Goal: Entertainment & Leisure: Consume media (video, audio)

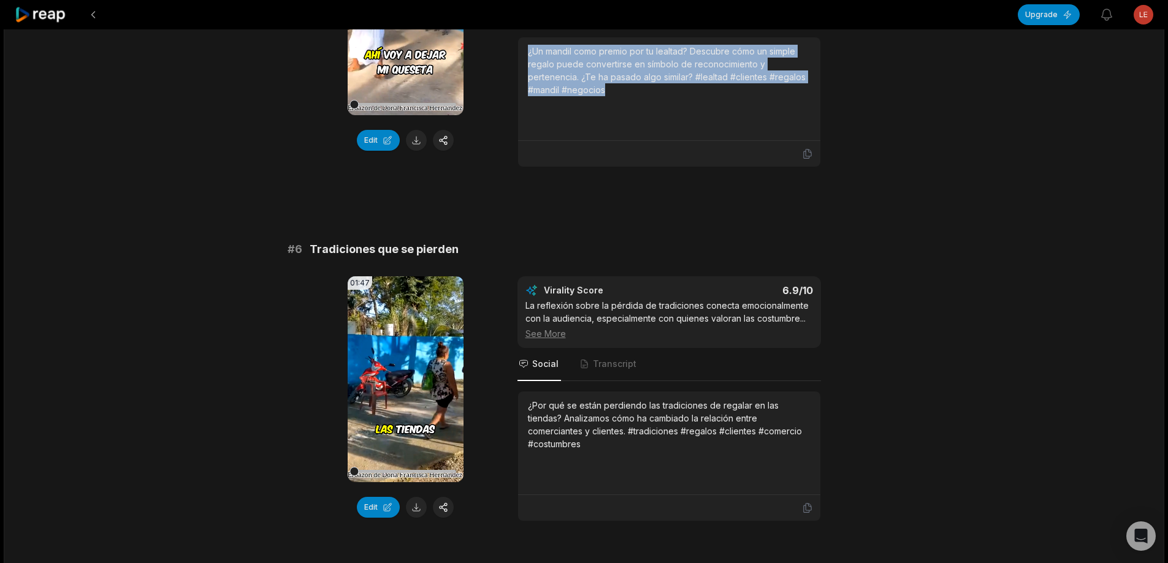
scroll to position [1717, 0]
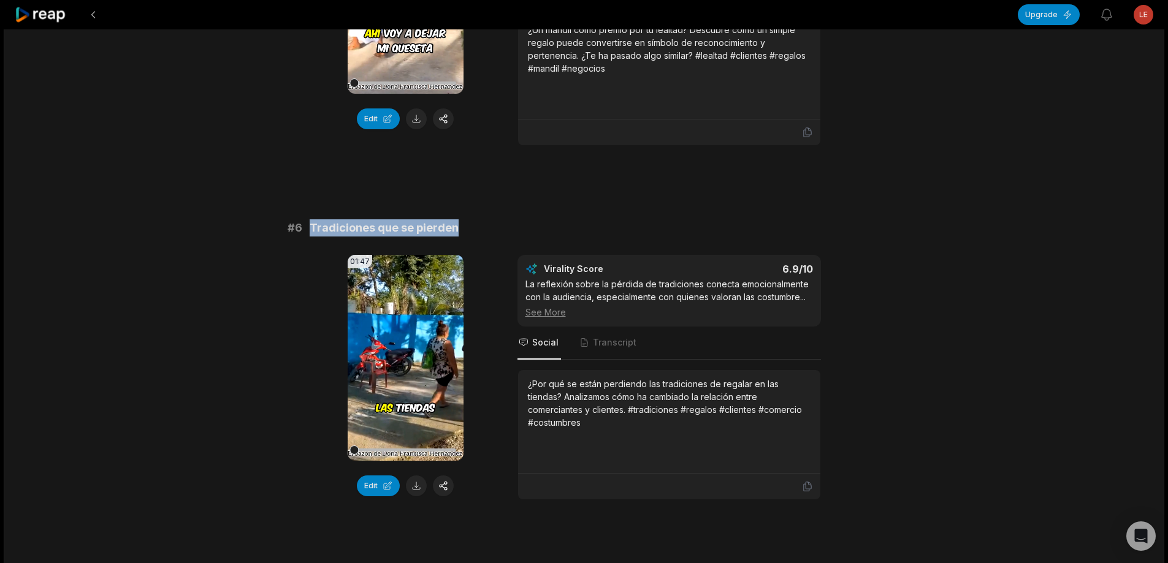
drag, startPoint x: 311, startPoint y: 227, endPoint x: 535, endPoint y: 218, distance: 223.9
click at [557, 222] on div "# 6 Tradiciones que se pierden" at bounding box center [584, 227] width 593 height 17
copy span "Tradiciones que se pierden"
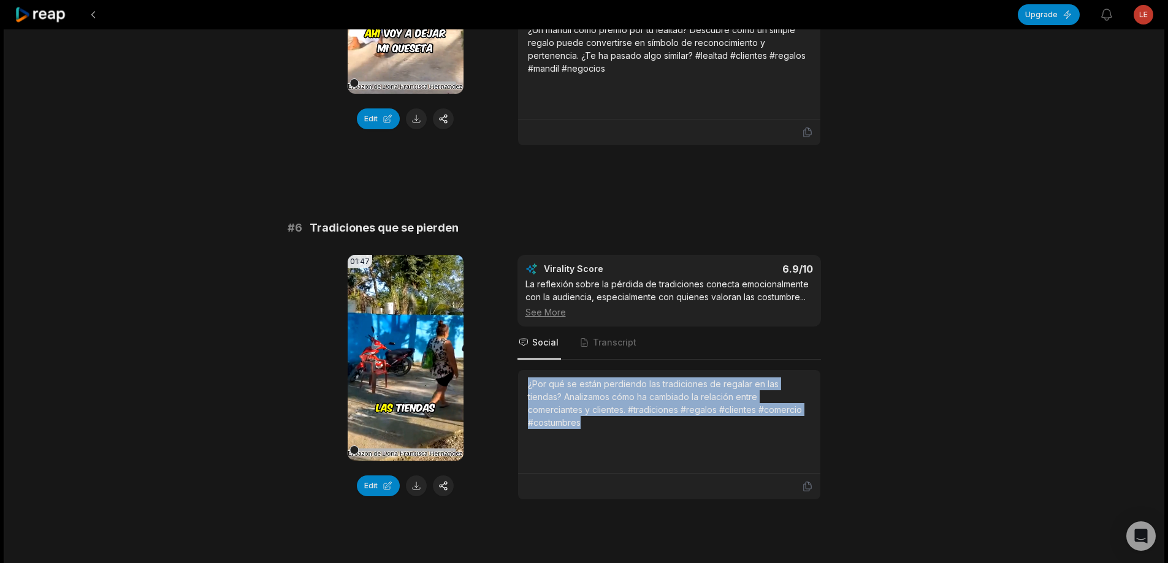
drag, startPoint x: 526, startPoint y: 383, endPoint x: 643, endPoint y: 427, distance: 125.4
click at [657, 442] on div "¿Por qué se están perdiendo las tradiciones de regalar en las tiendas? Analizam…" at bounding box center [669, 422] width 302 height 104
copy div "¿Por qué se están perdiendo las tradiciones de regalar en las tiendas? Analizam…"
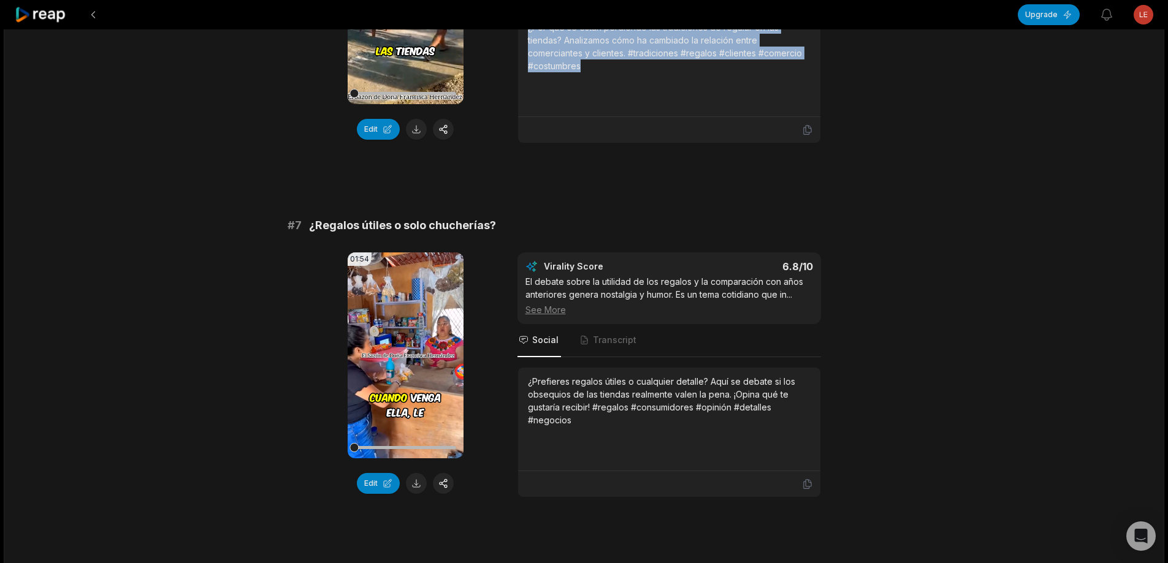
scroll to position [2084, 0]
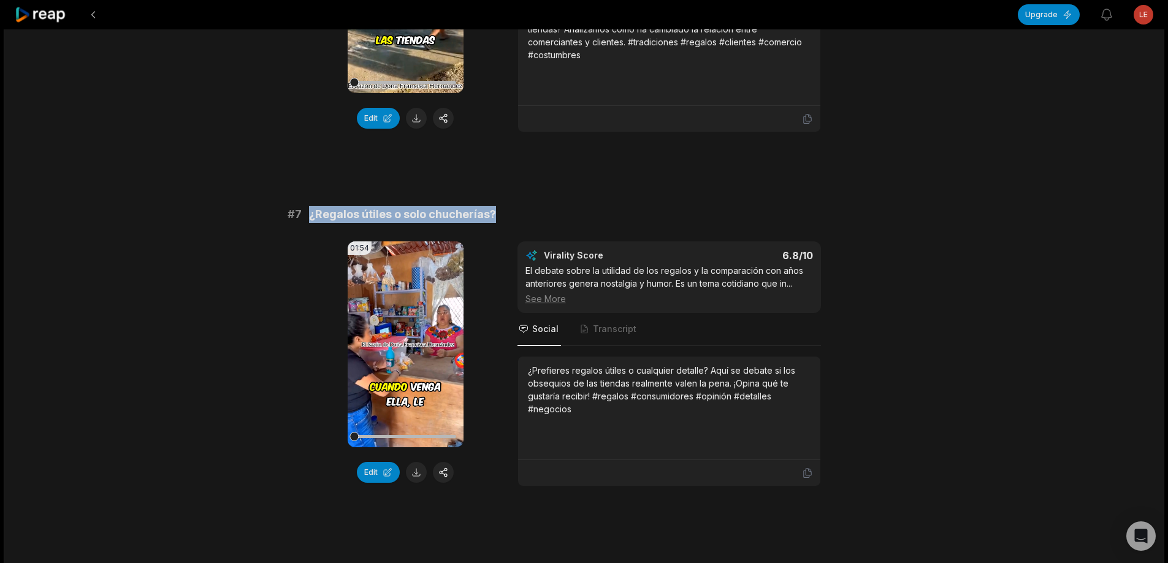
drag, startPoint x: 309, startPoint y: 216, endPoint x: 625, endPoint y: 213, distance: 315.8
click at [625, 213] on div "# 7 ¿Regalos útiles o solo chucherías?" at bounding box center [584, 214] width 593 height 17
copy span "¿Regalos útiles o solo chucherías?"
click at [413, 482] on button at bounding box center [416, 472] width 21 height 21
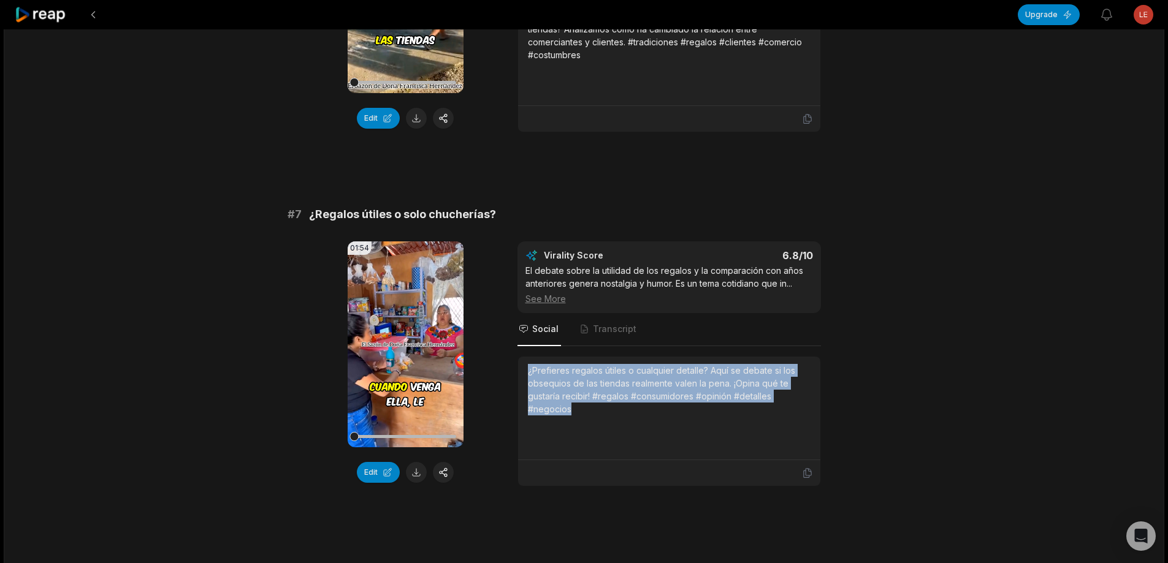
drag, startPoint x: 525, startPoint y: 372, endPoint x: 612, endPoint y: 394, distance: 89.8
click at [625, 430] on div "¿Prefieres regalos útiles o cualquier detalle? Aquí se debate si los obsequios …" at bounding box center [669, 409] width 302 height 104
copy div "¿Prefieres regalos útiles o cualquier detalle? Aquí se debate si los obsequios …"
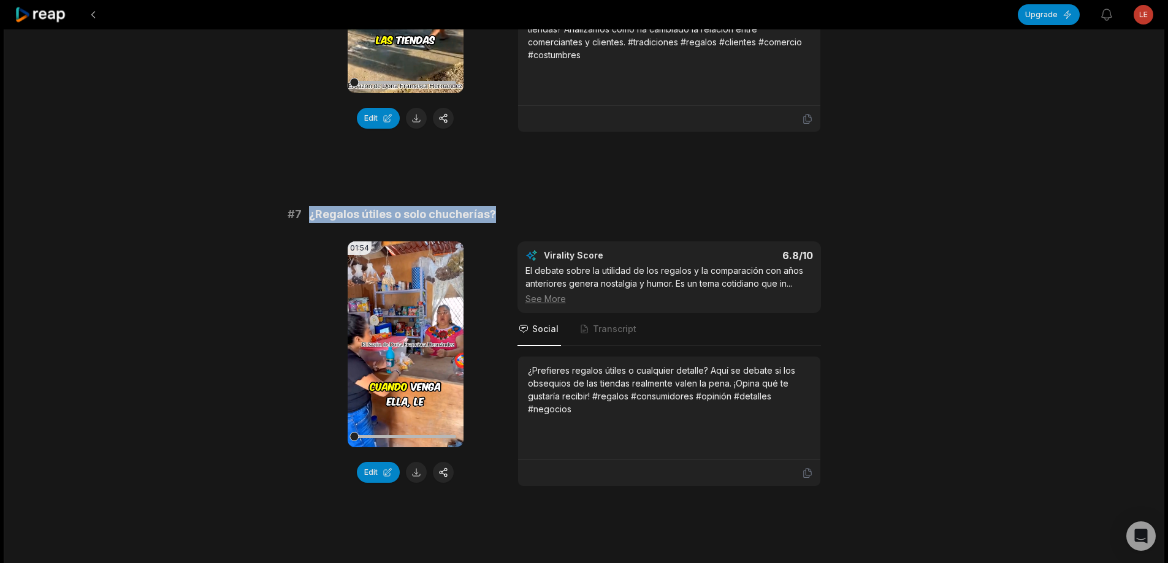
drag, startPoint x: 308, startPoint y: 215, endPoint x: 618, endPoint y: 163, distance: 314.0
copy span "¿Regalos útiles o solo chucherías?"
click at [414, 472] on button at bounding box center [416, 472] width 21 height 21
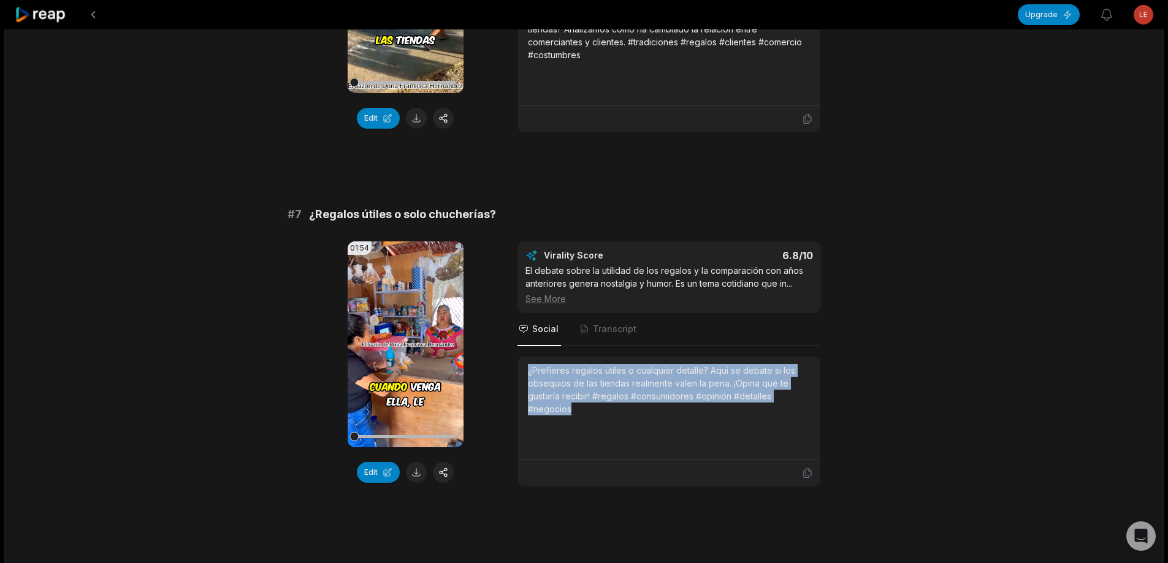
drag, startPoint x: 524, startPoint y: 368, endPoint x: 600, endPoint y: 412, distance: 87.6
click at [600, 412] on div "¿Prefieres regalos útiles o cualquier detalle? Aquí se debate si los obsequios …" at bounding box center [669, 409] width 302 height 104
copy div "¿Prefieres regalos útiles o cualquier detalle? Aquí se debate si los obsequios …"
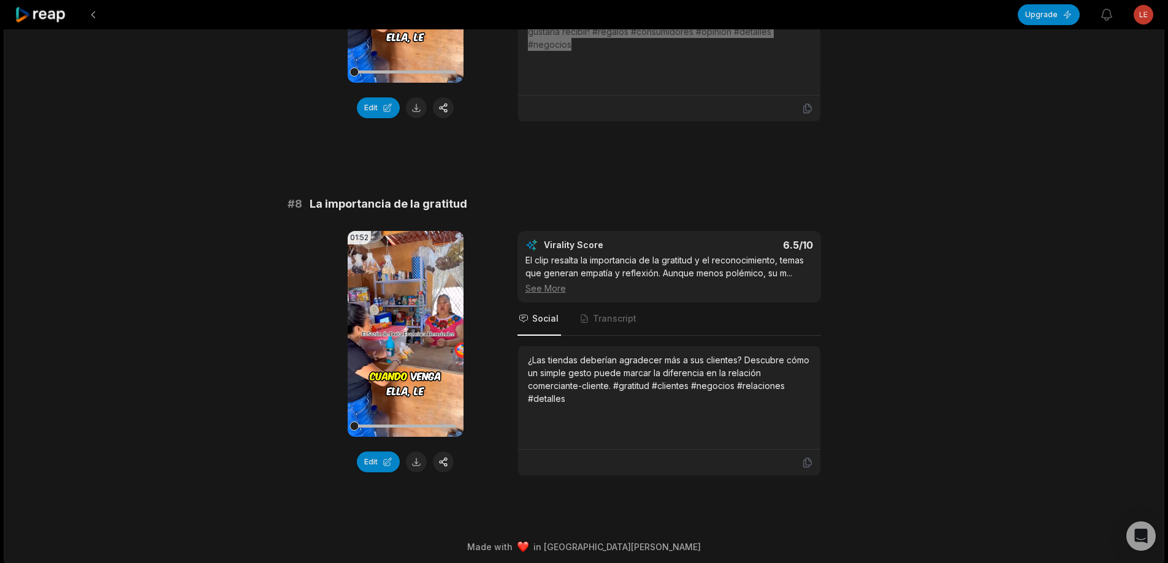
scroll to position [2455, 0]
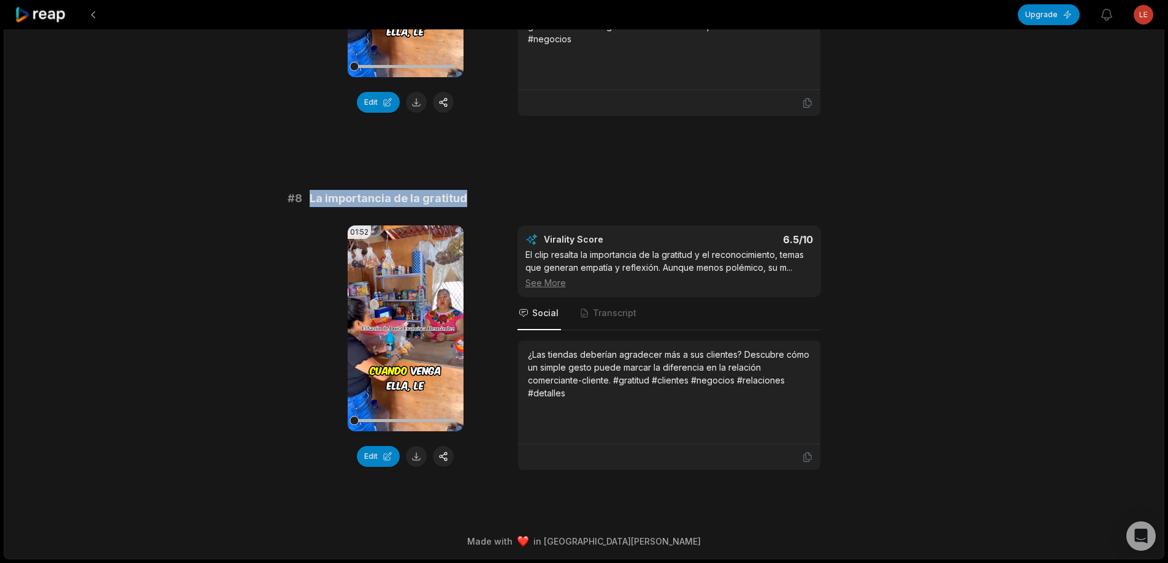
drag, startPoint x: 324, startPoint y: 204, endPoint x: 490, endPoint y: 194, distance: 165.8
click at [487, 195] on div "# 8 La importancia de la gratitud" at bounding box center [584, 198] width 593 height 17
copy span "La importancia de la gratitud"
click at [418, 457] on button at bounding box center [416, 456] width 21 height 21
